Goal: Information Seeking & Learning: Learn about a topic

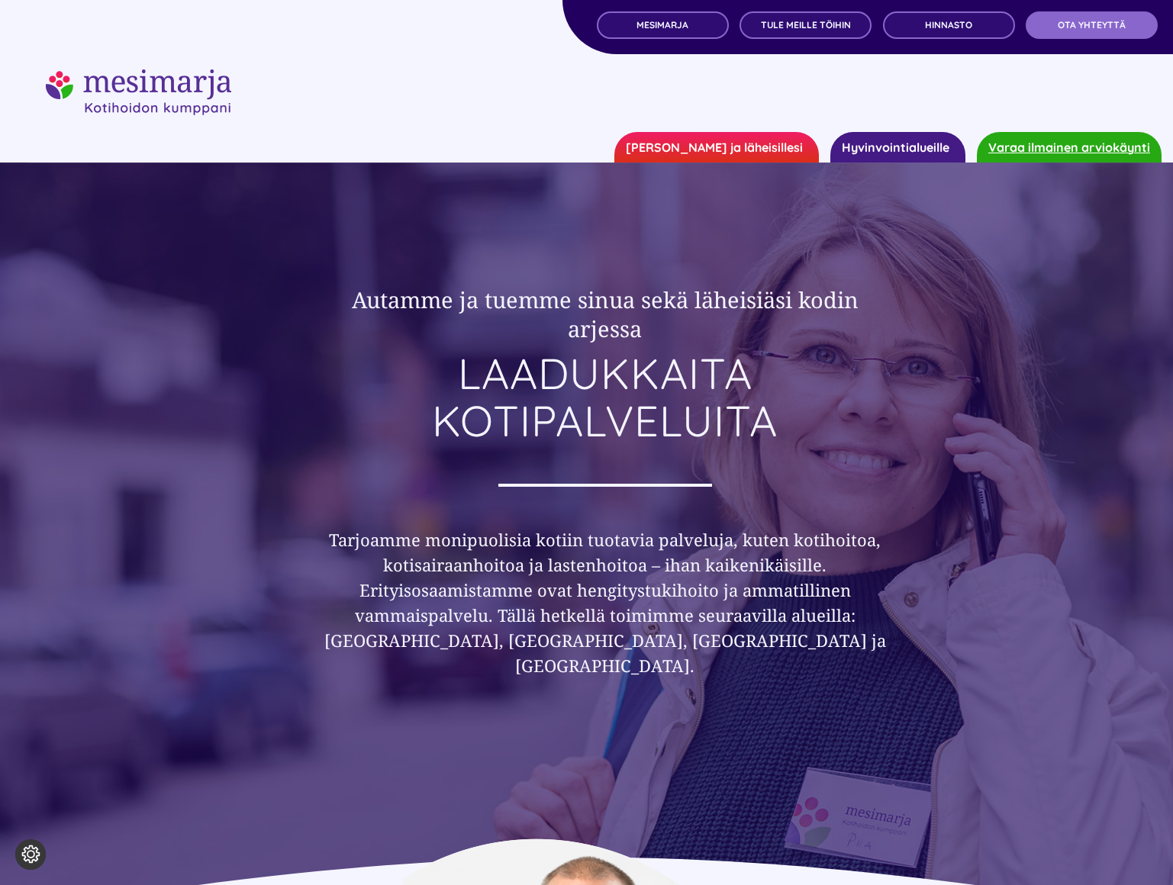
click at [750, 147] on link "[PERSON_NAME] ja läheisillesi" at bounding box center [716, 147] width 205 height 31
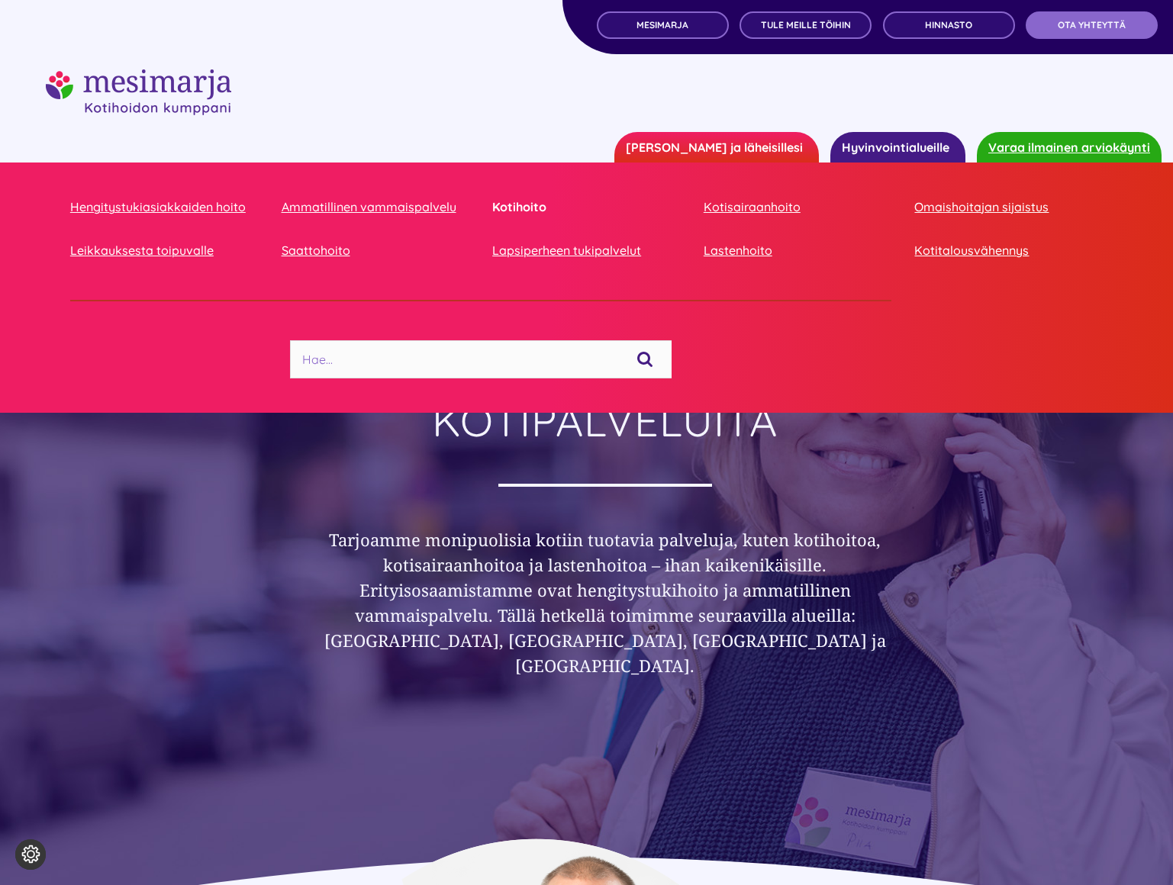
click at [510, 206] on link "Kotihoito" at bounding box center [586, 207] width 188 height 21
click at [986, 205] on link "Omaishoitajan sijaistus" at bounding box center [1008, 207] width 188 height 21
click at [517, 208] on link "Kotihoito" at bounding box center [586, 207] width 188 height 21
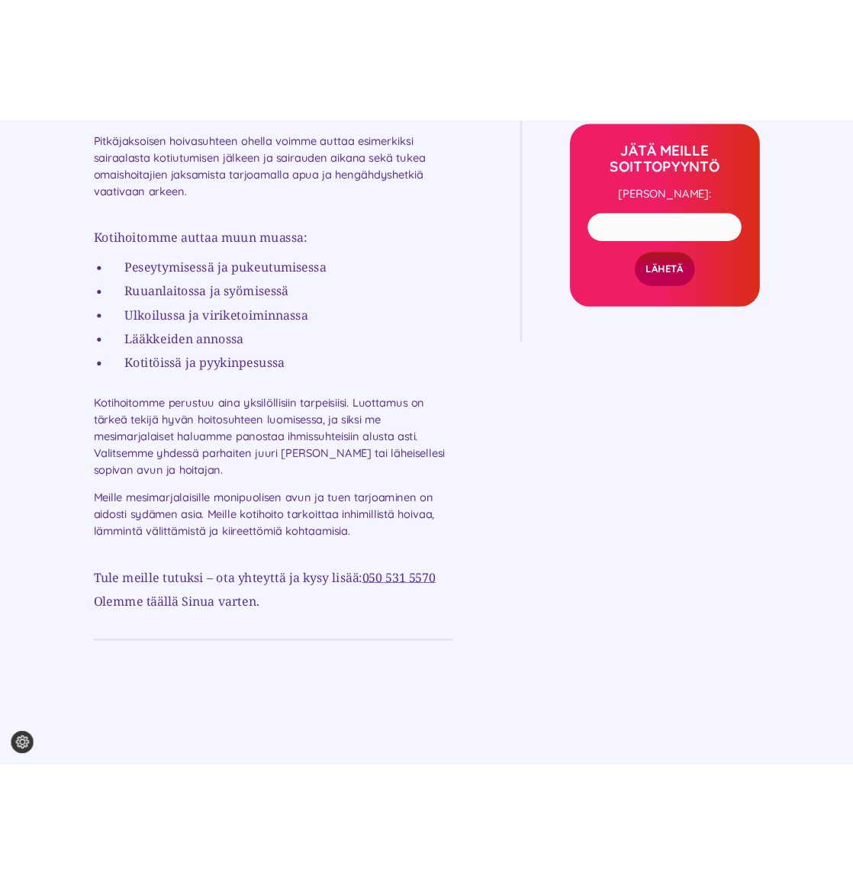
scroll to position [947, 0]
